Goal: Information Seeking & Learning: Learn about a topic

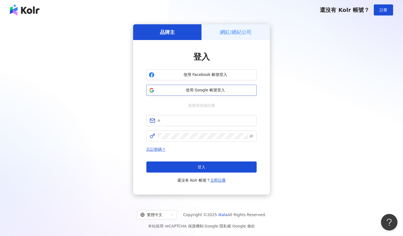
click at [223, 88] on span "使用 Google 帳號登入" at bounding box center [206, 90] width 98 height 6
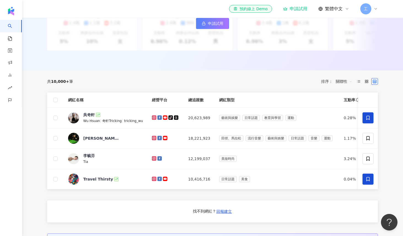
scroll to position [184, 0]
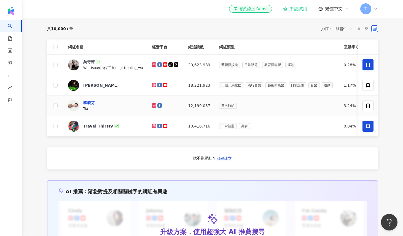
click at [94, 105] on div "李毓芬" at bounding box center [89, 103] width 12 height 6
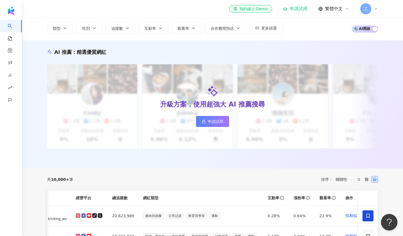
scroll to position [0, 0]
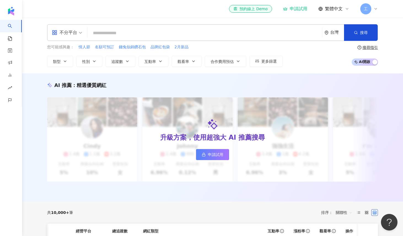
click at [132, 28] on input "search" at bounding box center [205, 33] width 230 height 10
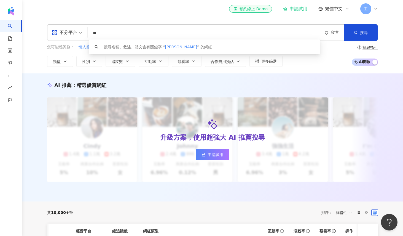
type input "**"
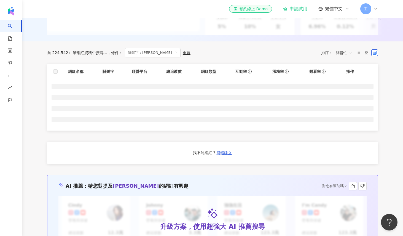
scroll to position [147, 0]
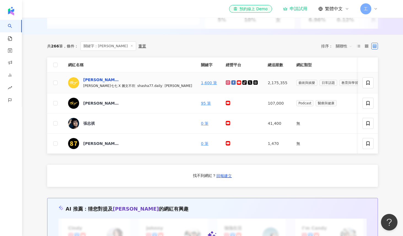
click at [89, 82] on div "志祺七七" at bounding box center [101, 80] width 36 height 6
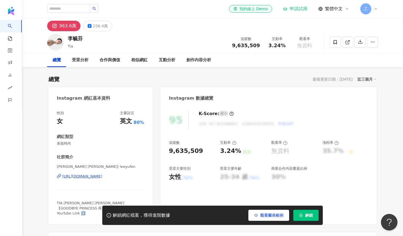
click at [279, 215] on span "觀看圖表範例" at bounding box center [271, 215] width 23 height 4
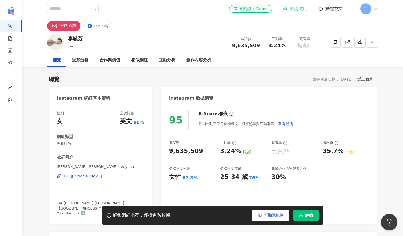
click at [278, 213] on span "不顯示範例" at bounding box center [273, 215] width 19 height 4
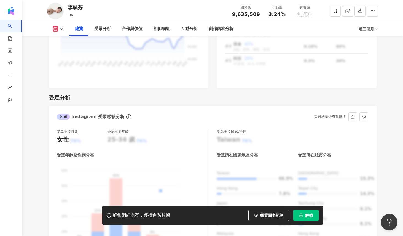
scroll to position [549, 0]
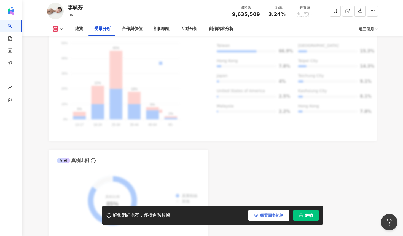
click at [280, 215] on span "觀看圖表範例" at bounding box center [271, 215] width 23 height 4
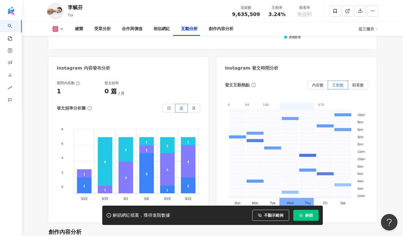
scroll to position [1380, 0]
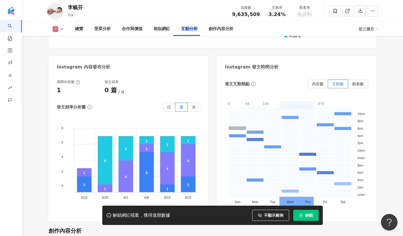
drag, startPoint x: 244, startPoint y: 112, endPoint x: 176, endPoint y: 163, distance: 84.7
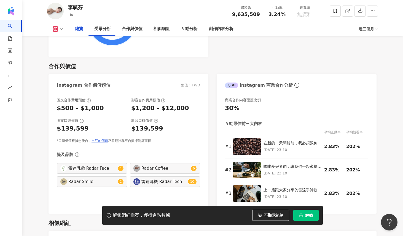
scroll to position [0, 0]
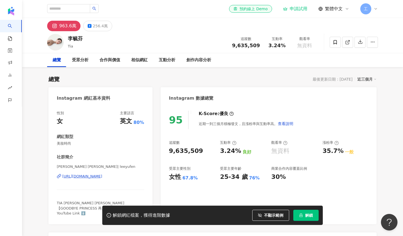
click at [368, 76] on div "近三個月" at bounding box center [366, 79] width 19 height 7
click at [374, 82] on div "近三個月" at bounding box center [366, 79] width 19 height 7
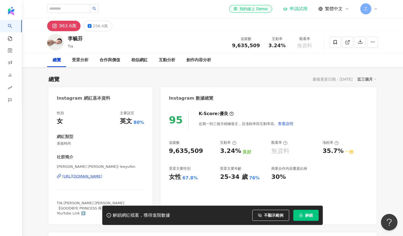
click at [373, 79] on div "近三個月" at bounding box center [366, 79] width 19 height 7
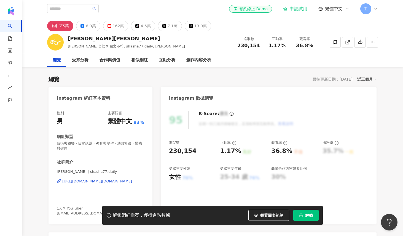
scroll to position [131, 0]
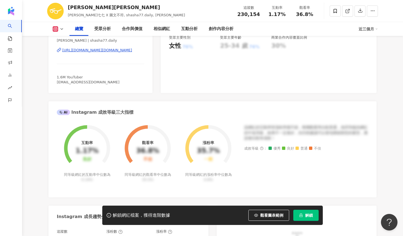
click at [59, 30] on button at bounding box center [58, 29] width 22 height 6
click at [63, 28] on icon at bounding box center [62, 29] width 4 height 4
click at [64, 29] on button at bounding box center [58, 29] width 22 height 6
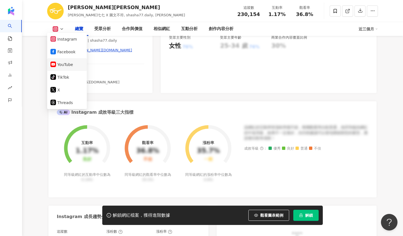
click at [64, 65] on button "YouTube" at bounding box center [66, 65] width 33 height 8
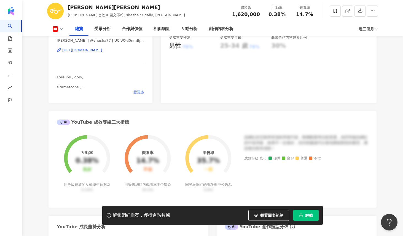
click at [135, 93] on span "看更多" at bounding box center [138, 92] width 11 height 5
